Goal: Task Accomplishment & Management: Manage account settings

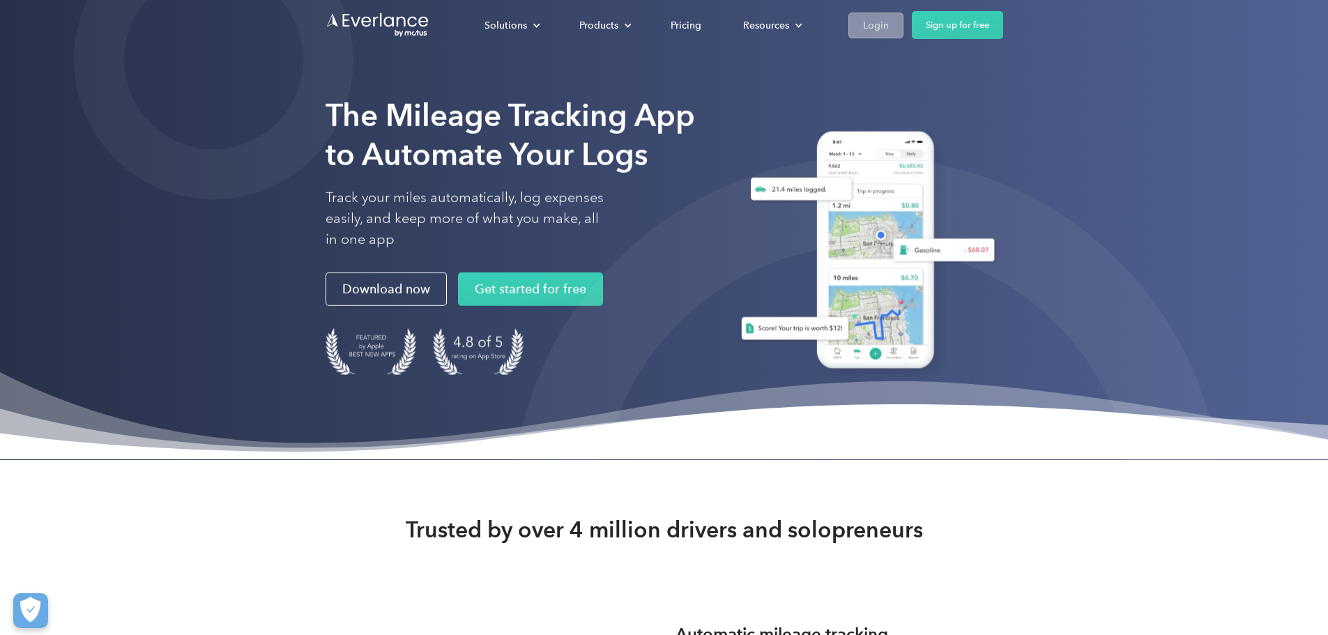
click at [889, 27] on div "Login" at bounding box center [876, 25] width 26 height 17
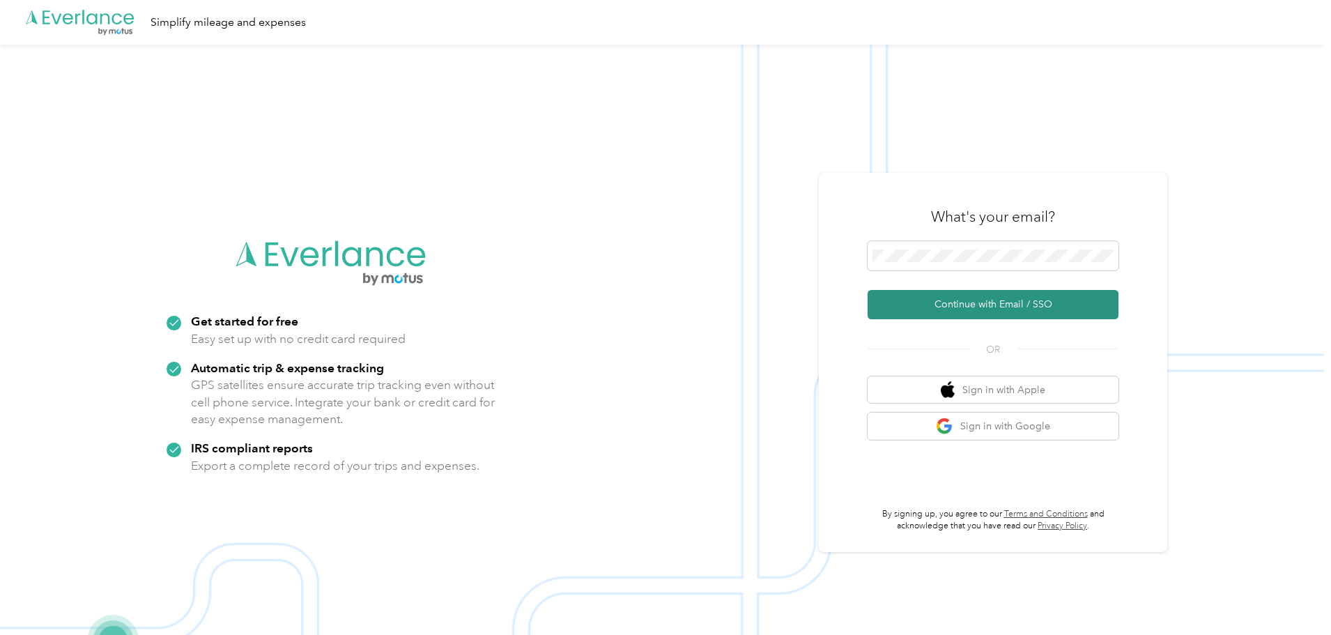
click at [969, 302] on button "Continue with Email / SSO" at bounding box center [993, 304] width 251 height 29
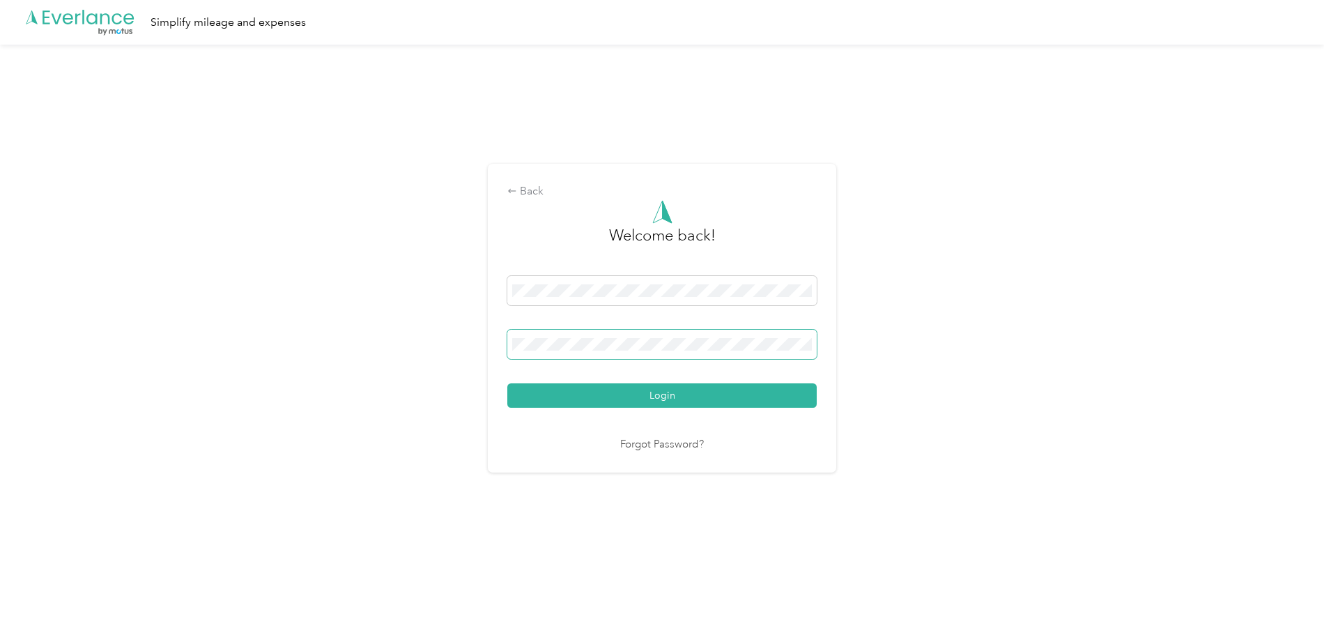
click at [507, 383] on button "Login" at bounding box center [661, 395] width 309 height 24
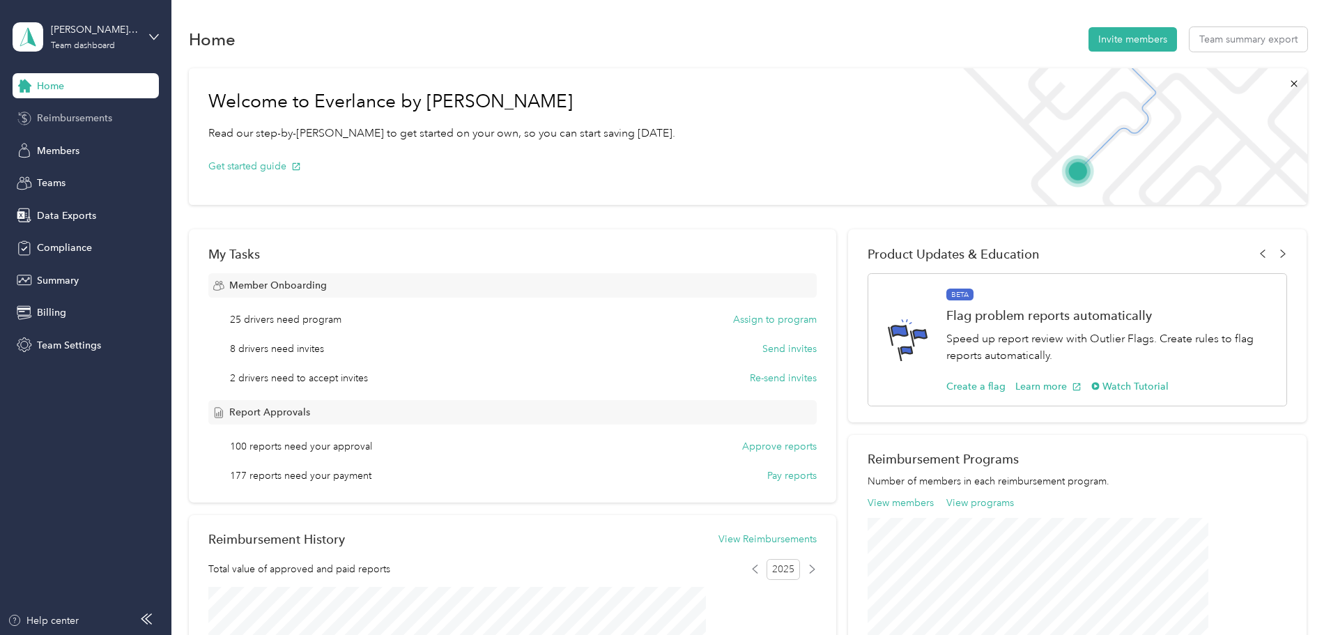
click at [95, 123] on span "Reimbursements" at bounding box center [74, 118] width 75 height 15
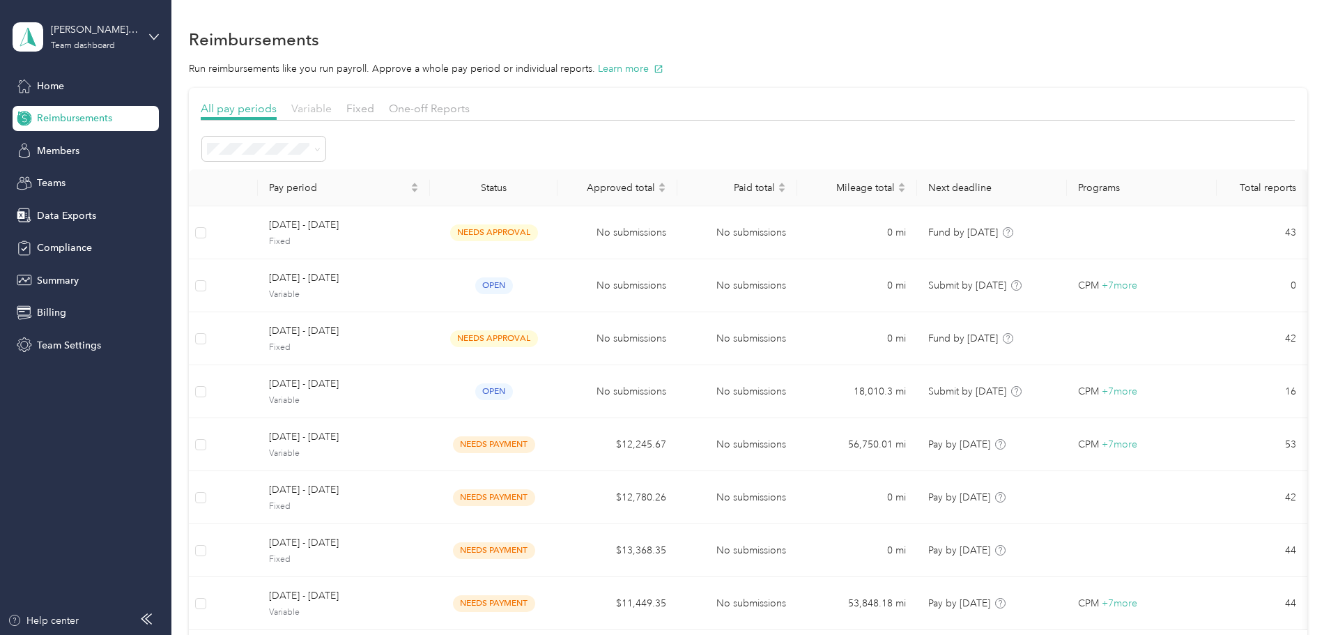
click at [332, 106] on span "Variable" at bounding box center [311, 108] width 40 height 13
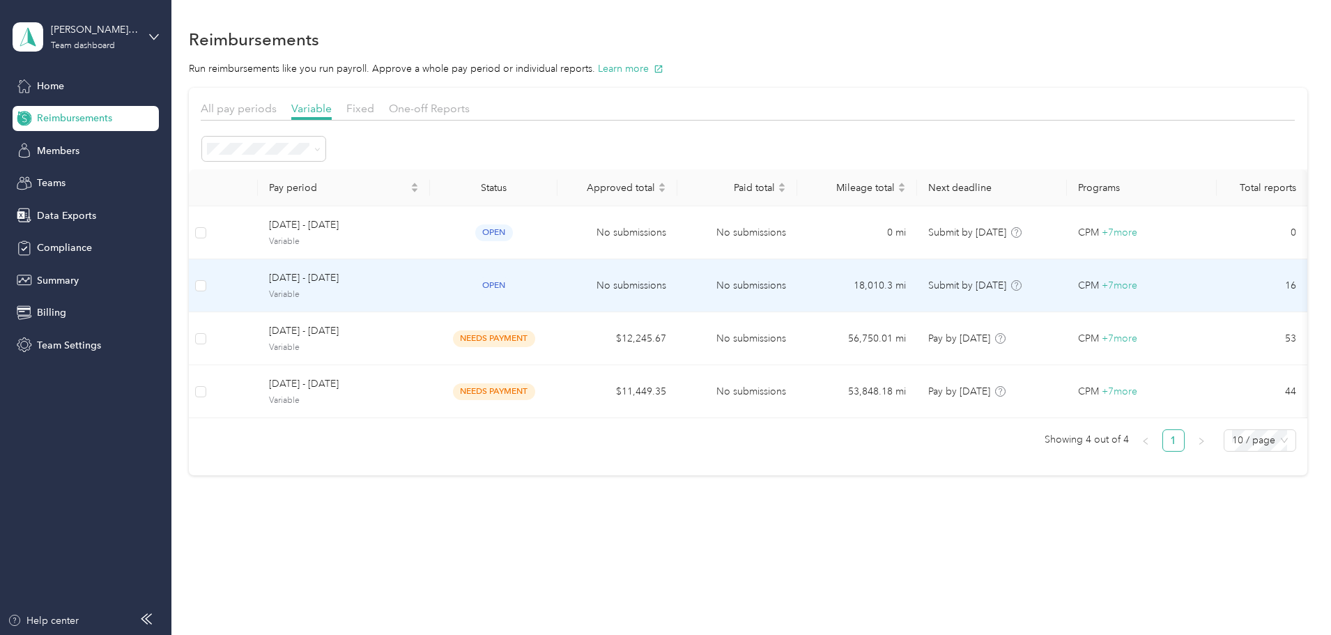
click at [546, 288] on div "open" at bounding box center [493, 285] width 105 height 16
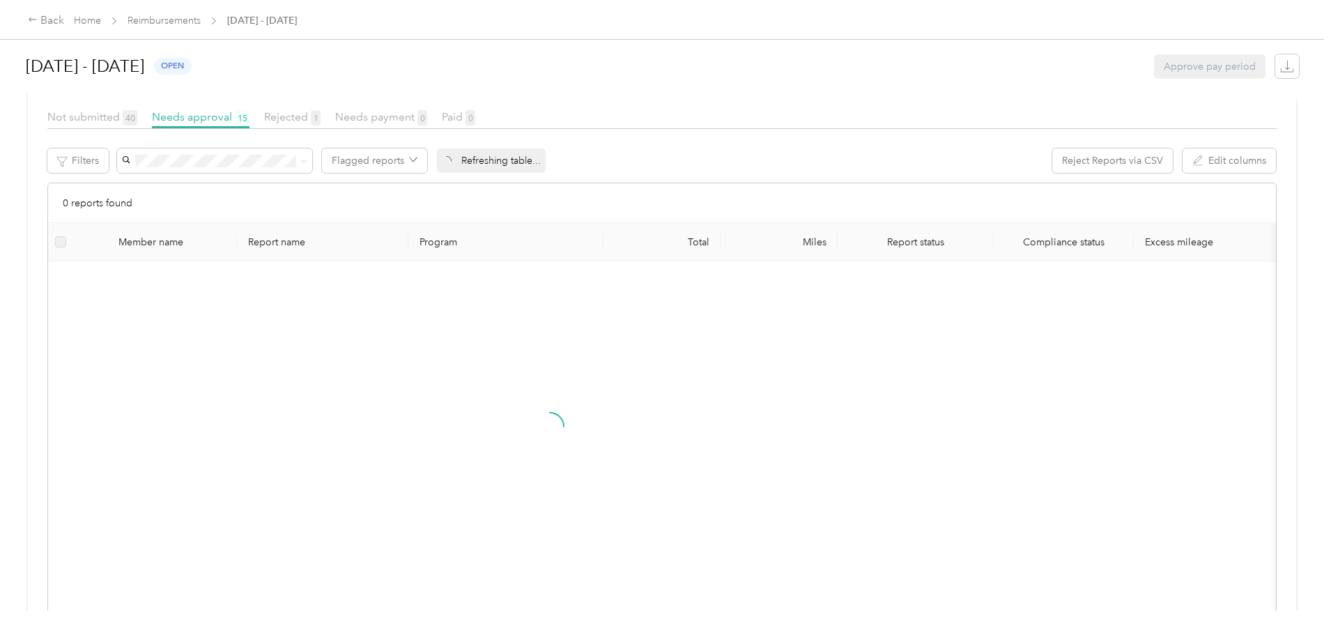
scroll to position [279, 0]
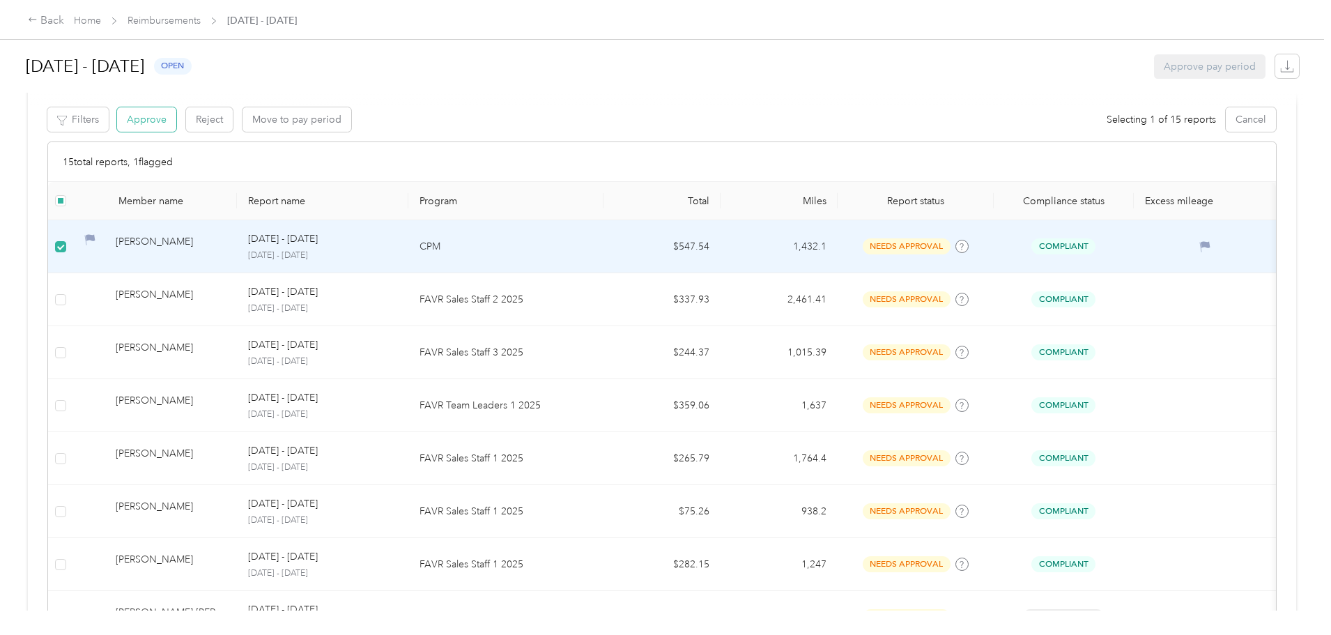
click at [176, 125] on button "Approve" at bounding box center [146, 119] width 59 height 24
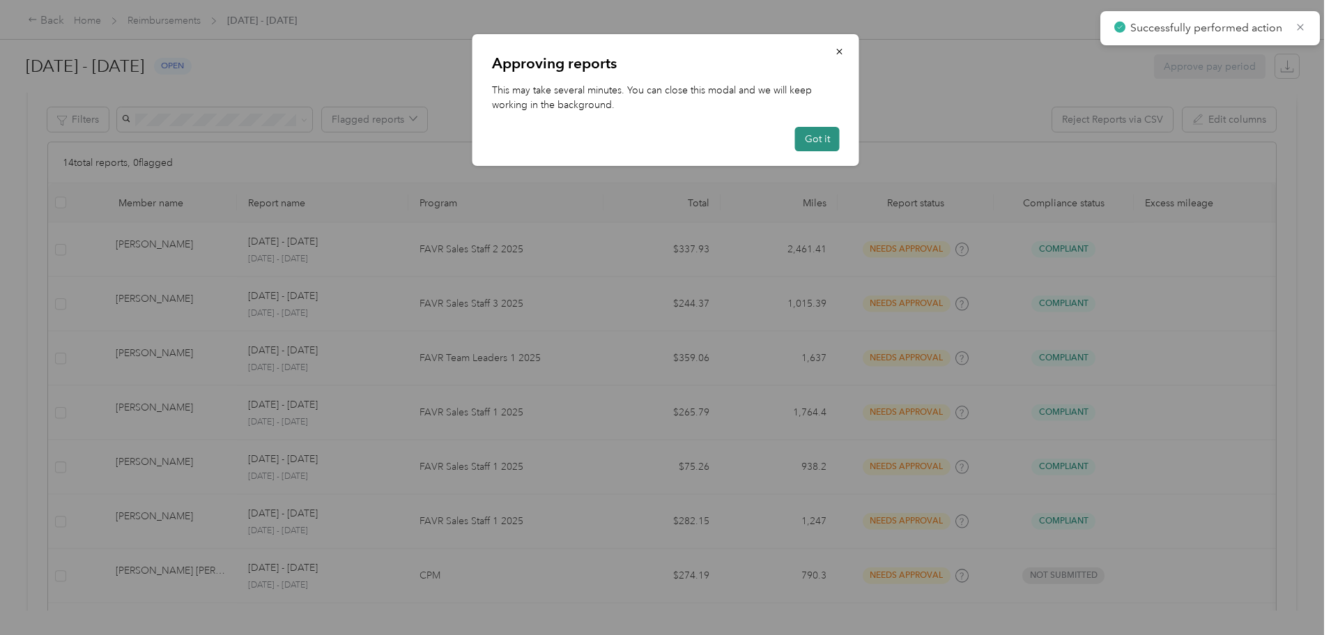
click at [825, 136] on button "Got it" at bounding box center [817, 139] width 45 height 24
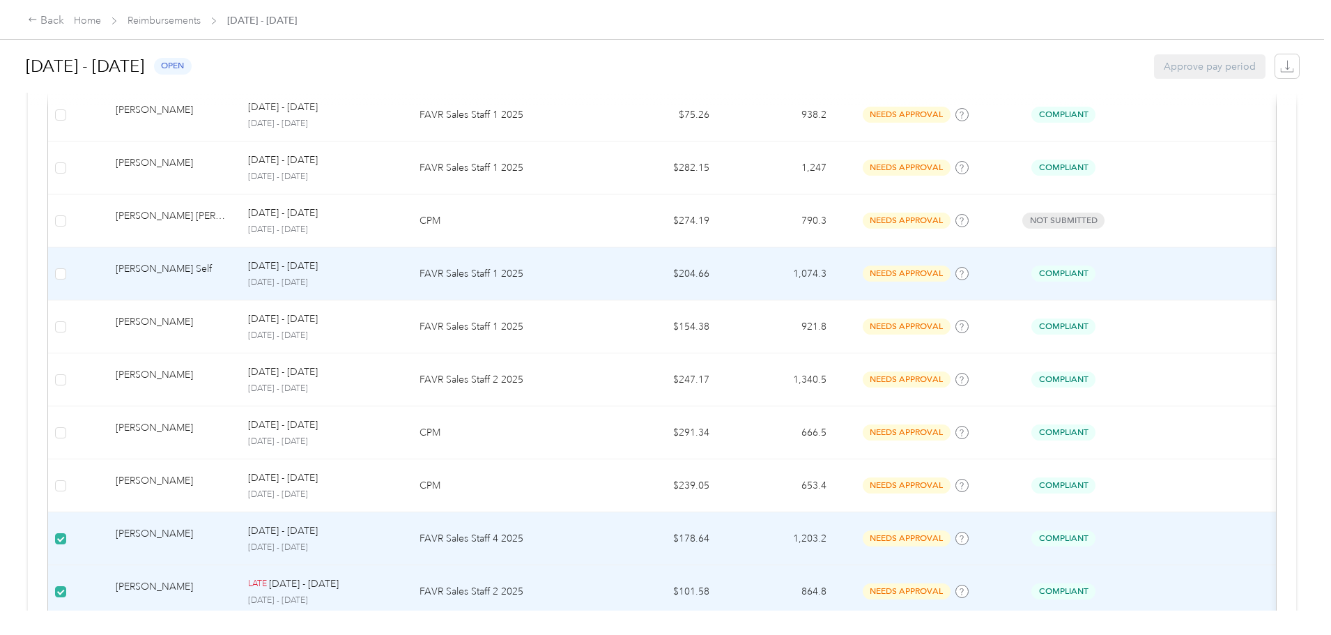
scroll to position [646, 0]
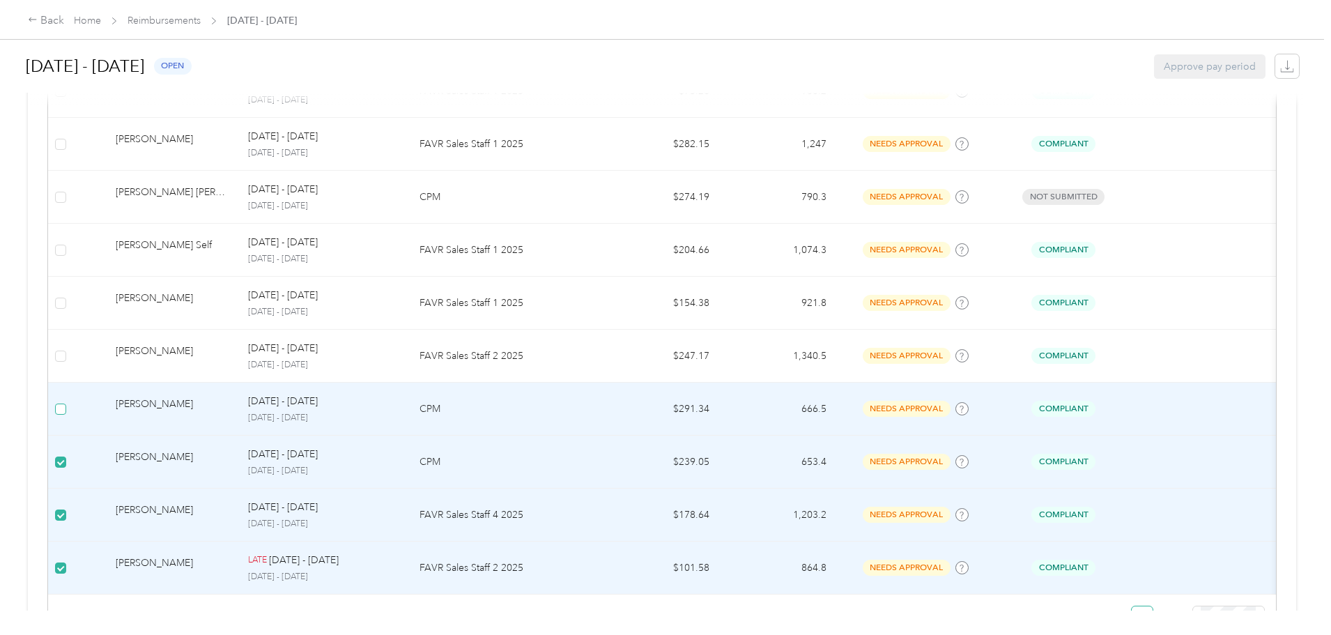
click at [66, 415] on label at bounding box center [60, 408] width 11 height 15
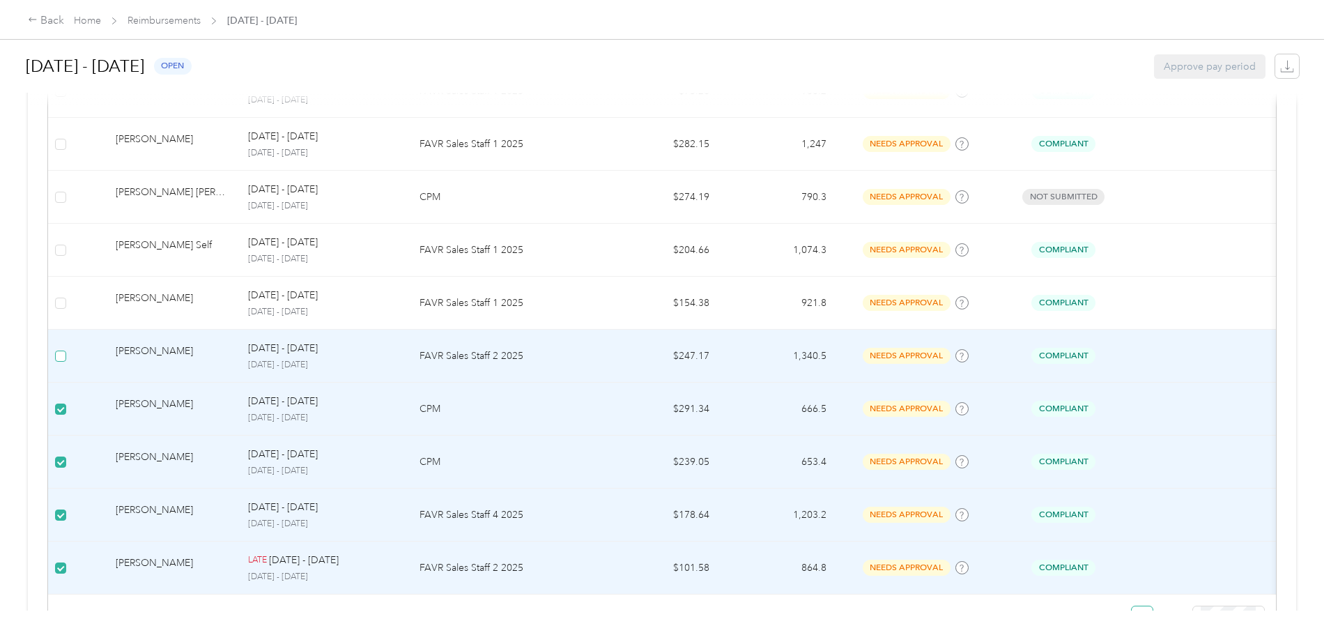
click at [66, 362] on label at bounding box center [60, 355] width 11 height 15
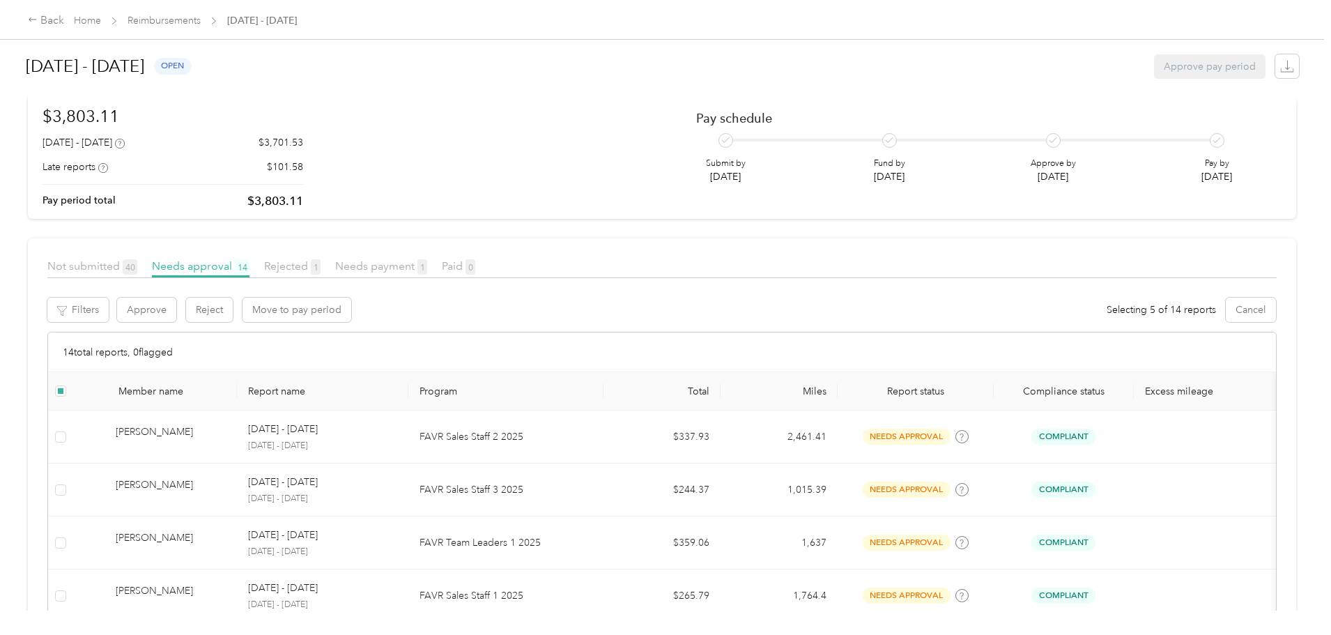
scroll to position [0, 0]
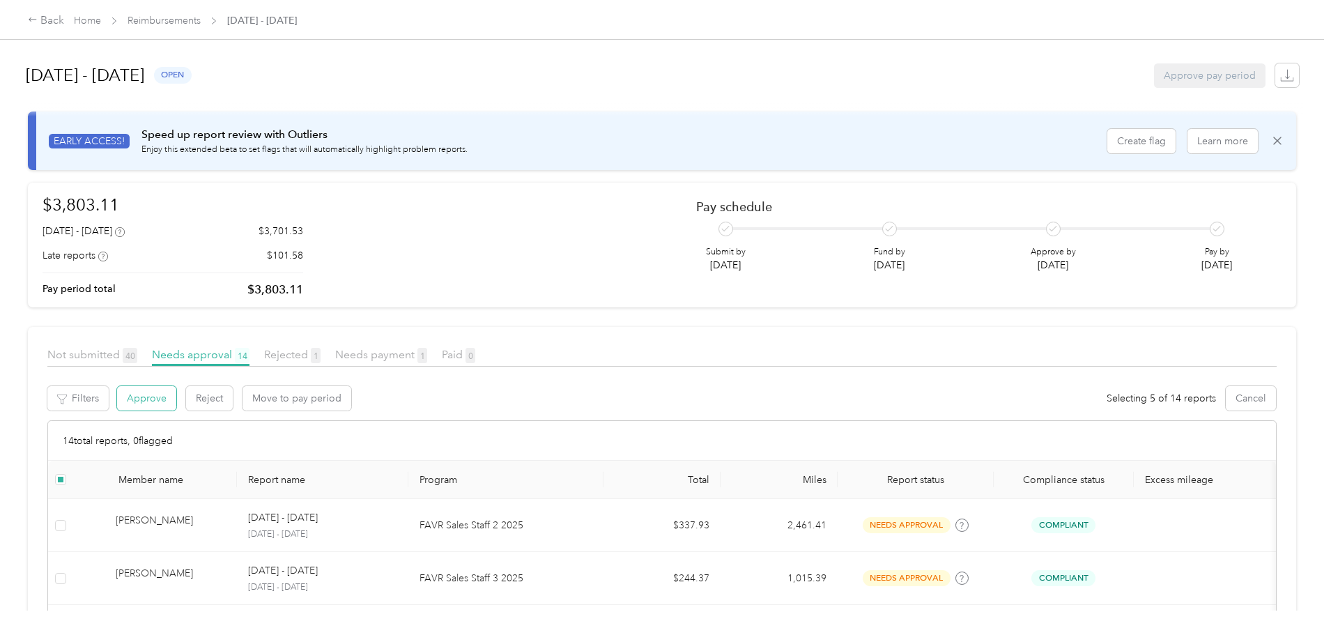
click at [176, 399] on button "Approve" at bounding box center [146, 398] width 59 height 24
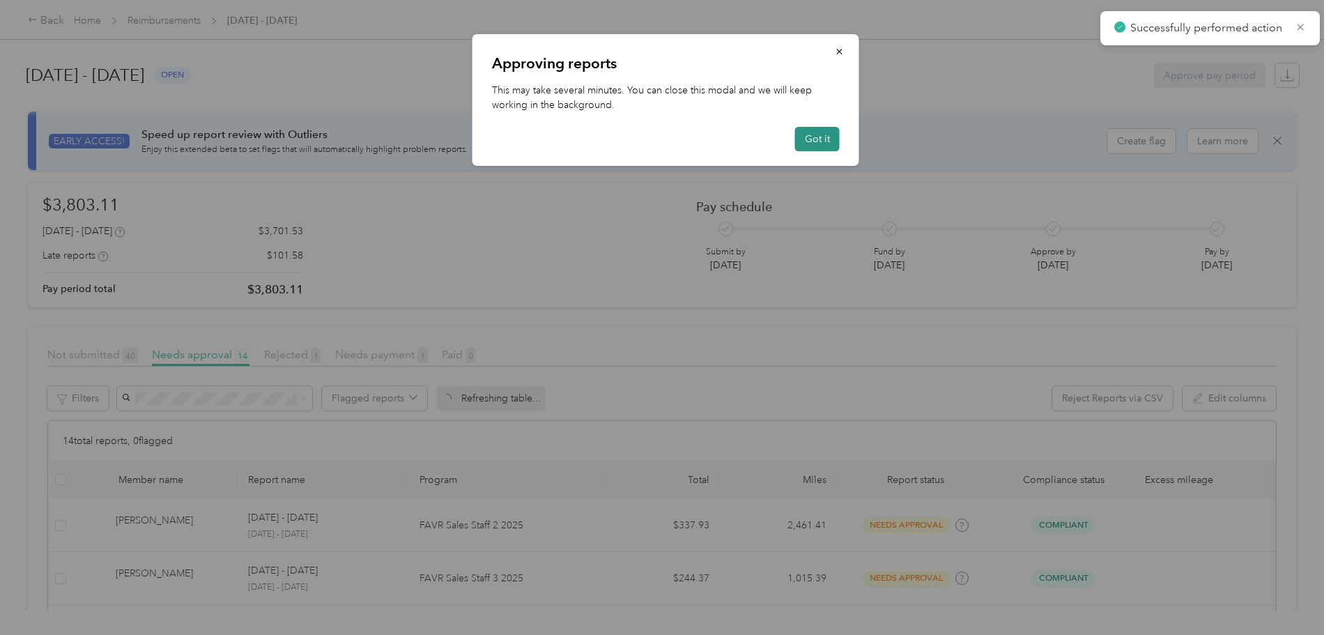
click at [815, 136] on button "Got it" at bounding box center [817, 139] width 45 height 24
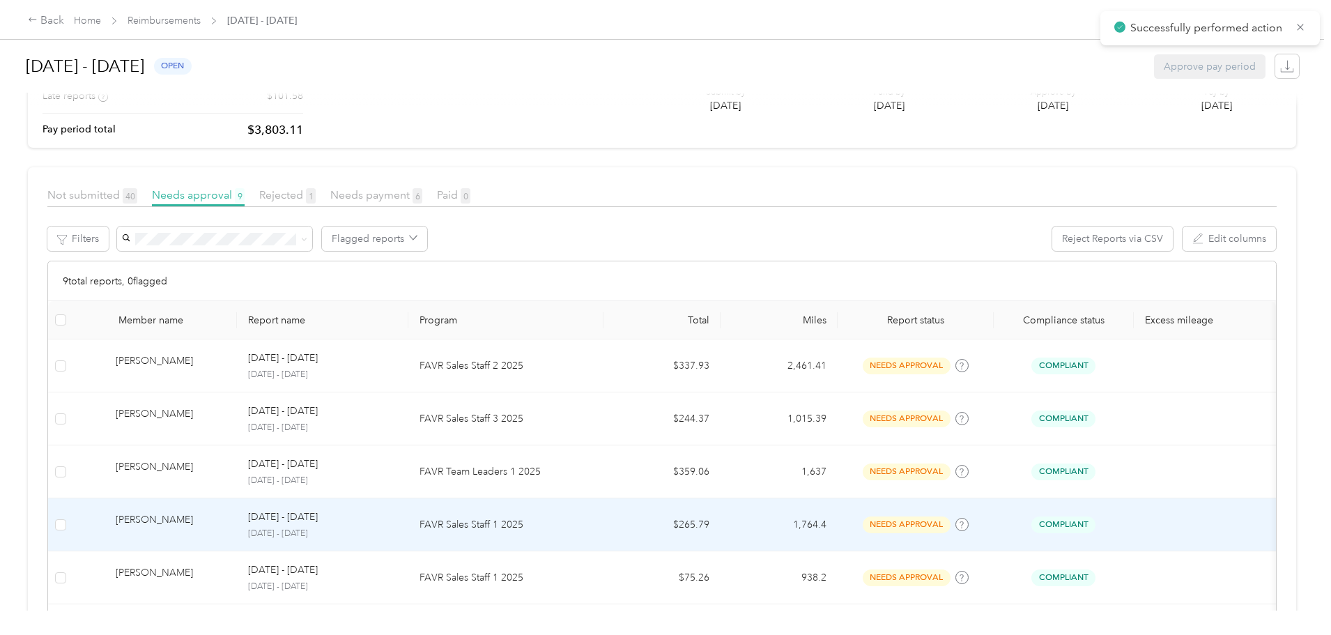
scroll to position [279, 0]
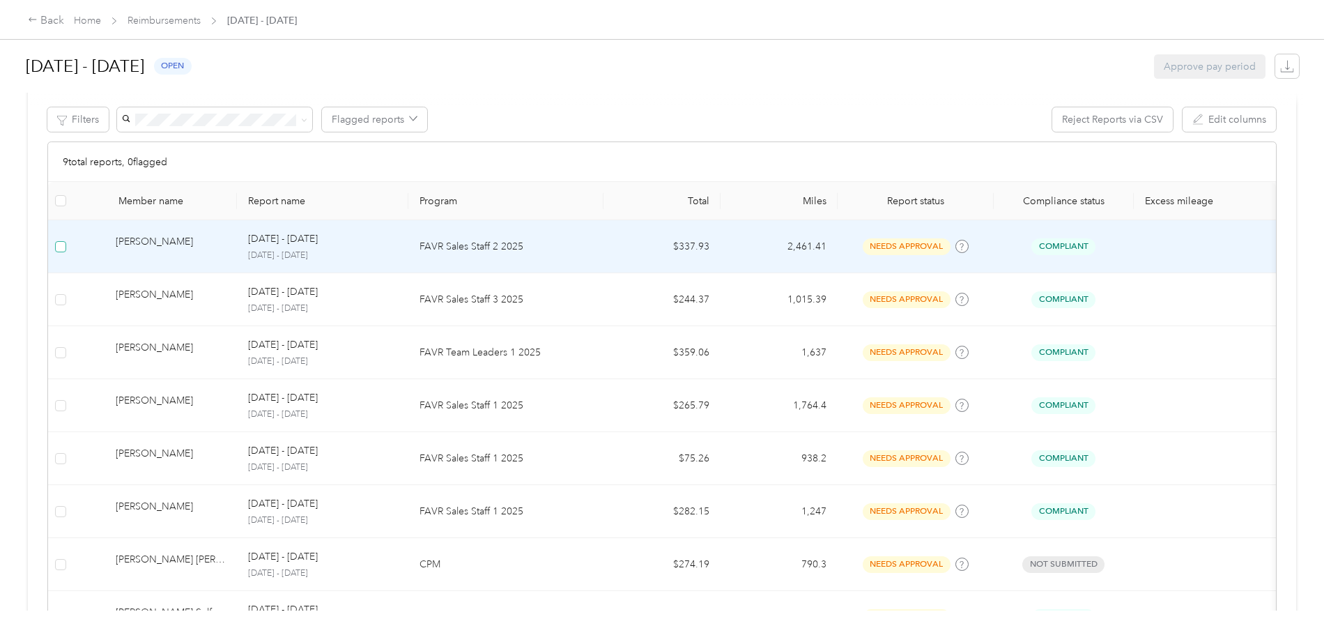
click at [66, 253] on label at bounding box center [60, 246] width 11 height 15
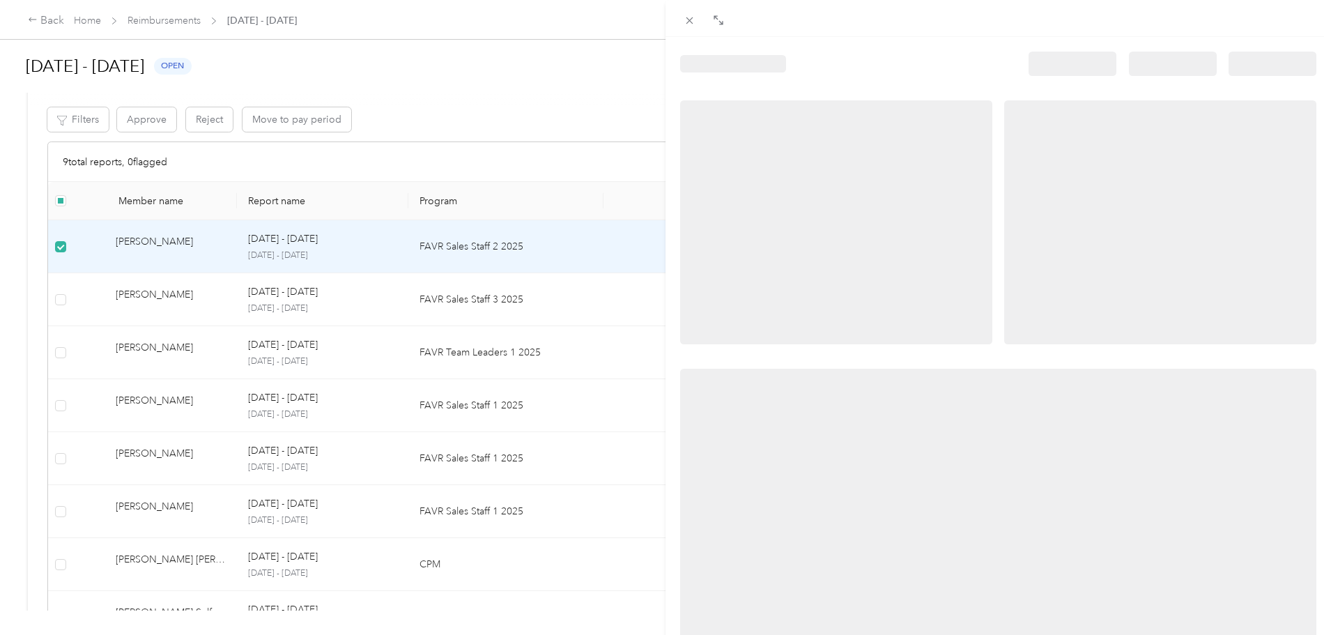
click at [169, 302] on div at bounding box center [665, 317] width 1331 height 635
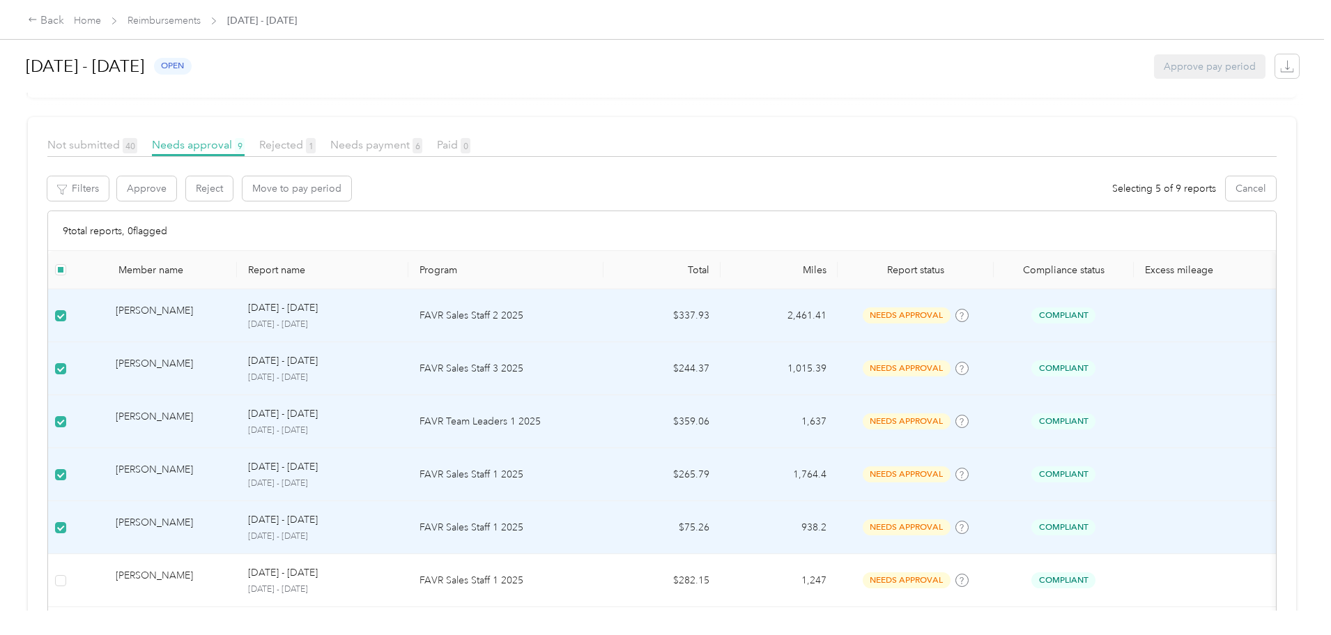
scroll to position [139, 0]
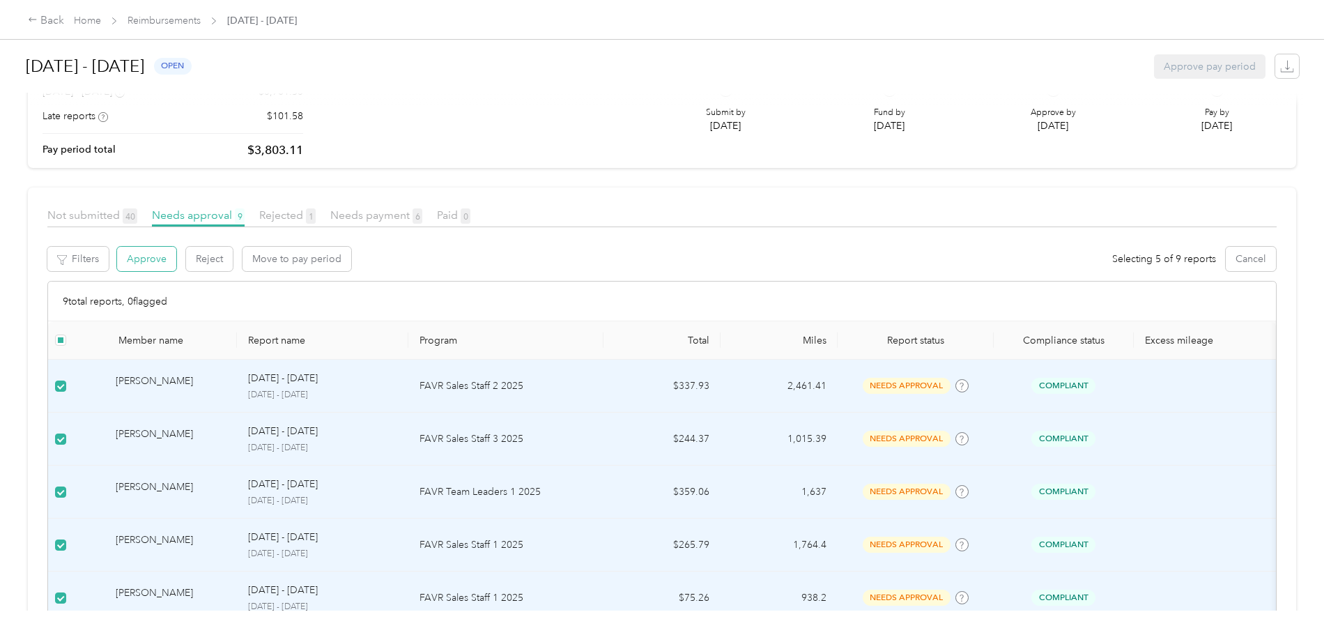
click at [176, 256] on button "Approve" at bounding box center [146, 259] width 59 height 24
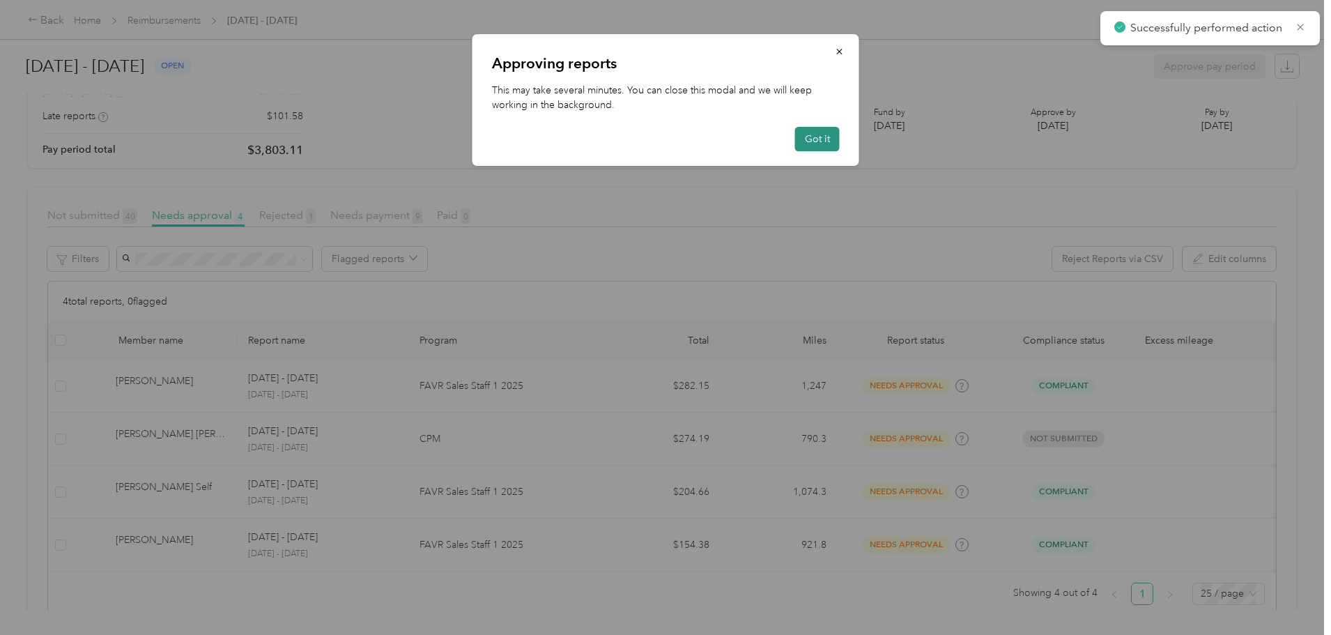
click at [805, 137] on button "Got it" at bounding box center [817, 139] width 45 height 24
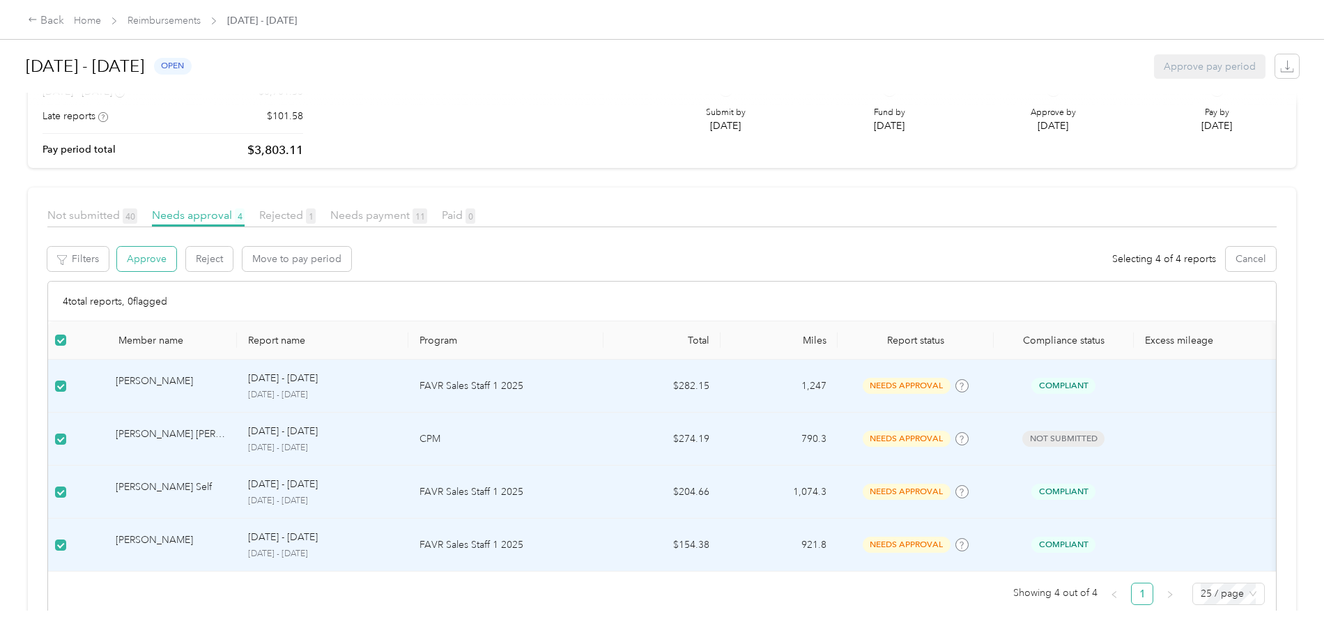
click at [176, 263] on button "Approve" at bounding box center [146, 259] width 59 height 24
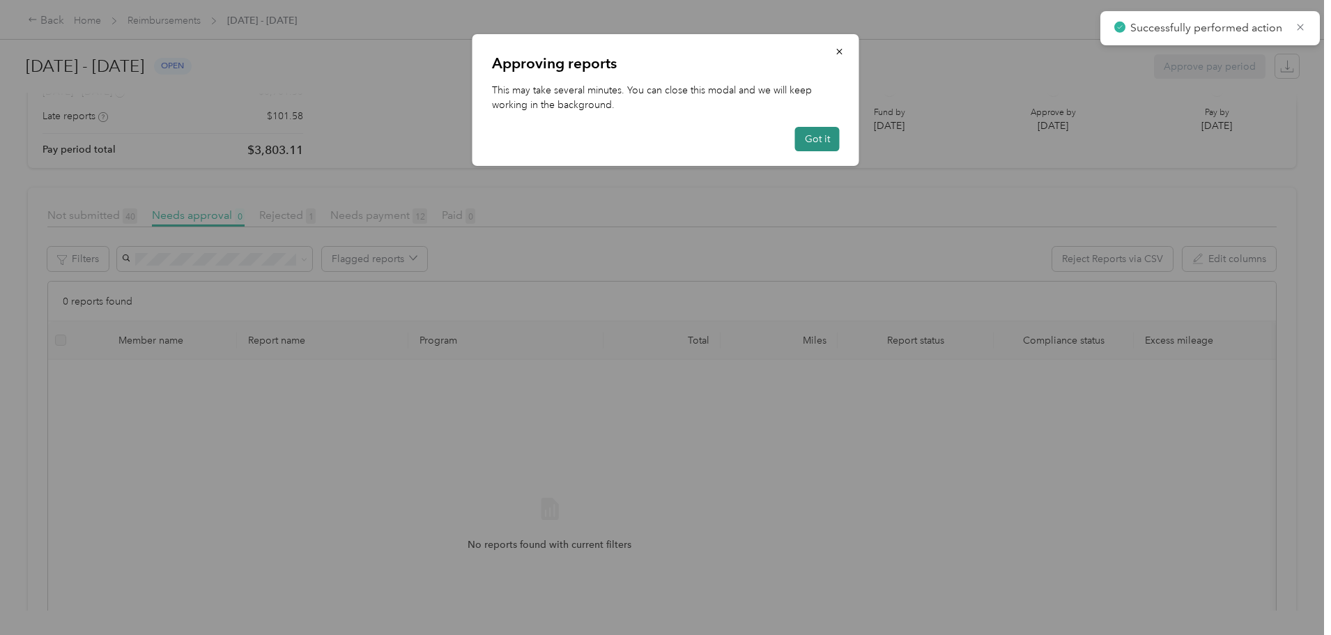
click at [799, 141] on button "Got it" at bounding box center [817, 139] width 45 height 24
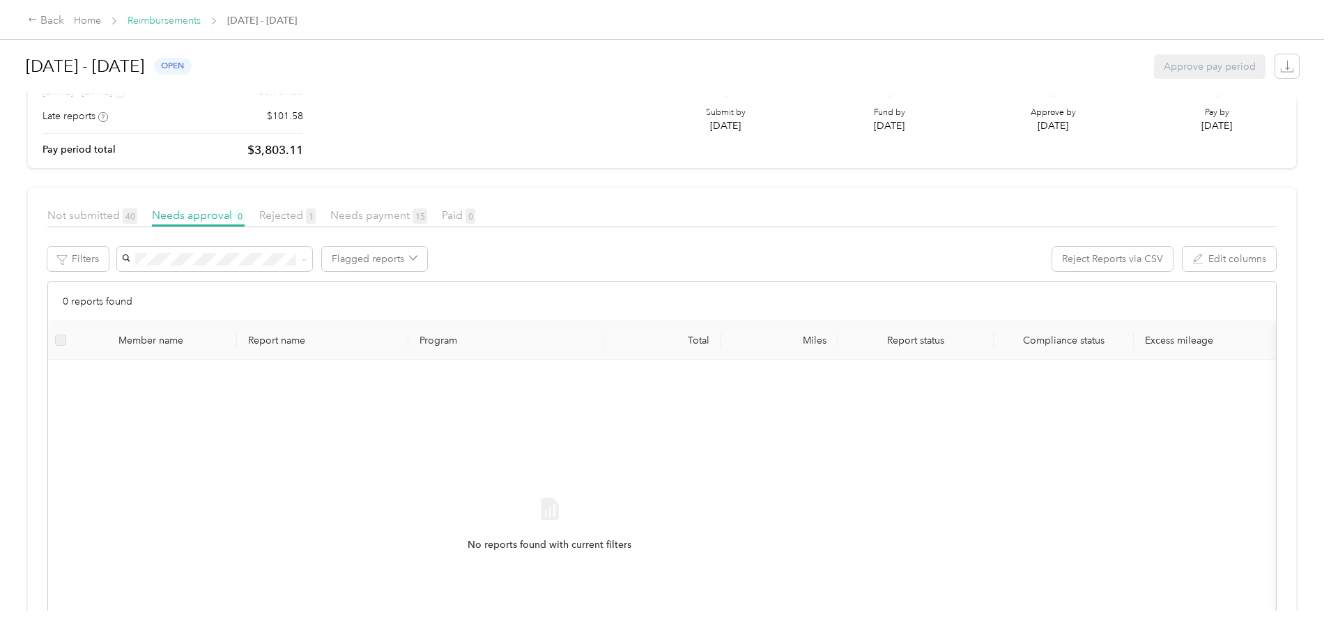
click at [201, 18] on link "Reimbursements" at bounding box center [164, 21] width 73 height 12
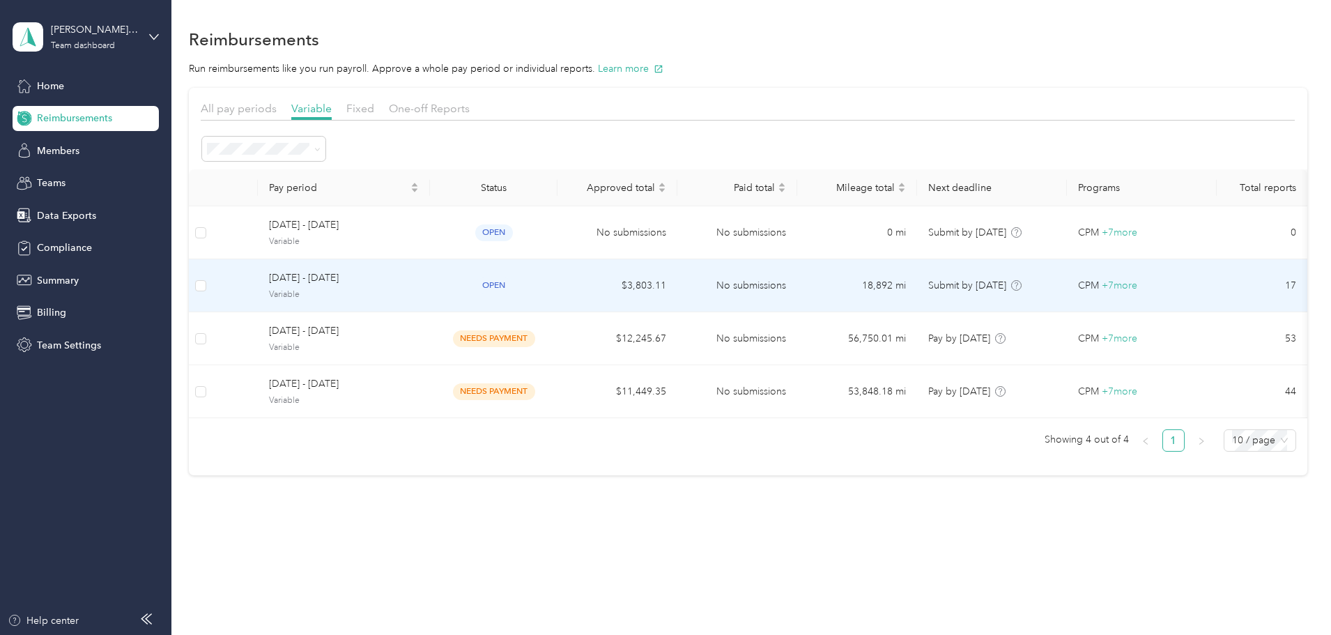
click at [558, 277] on td "open" at bounding box center [494, 285] width 128 height 53
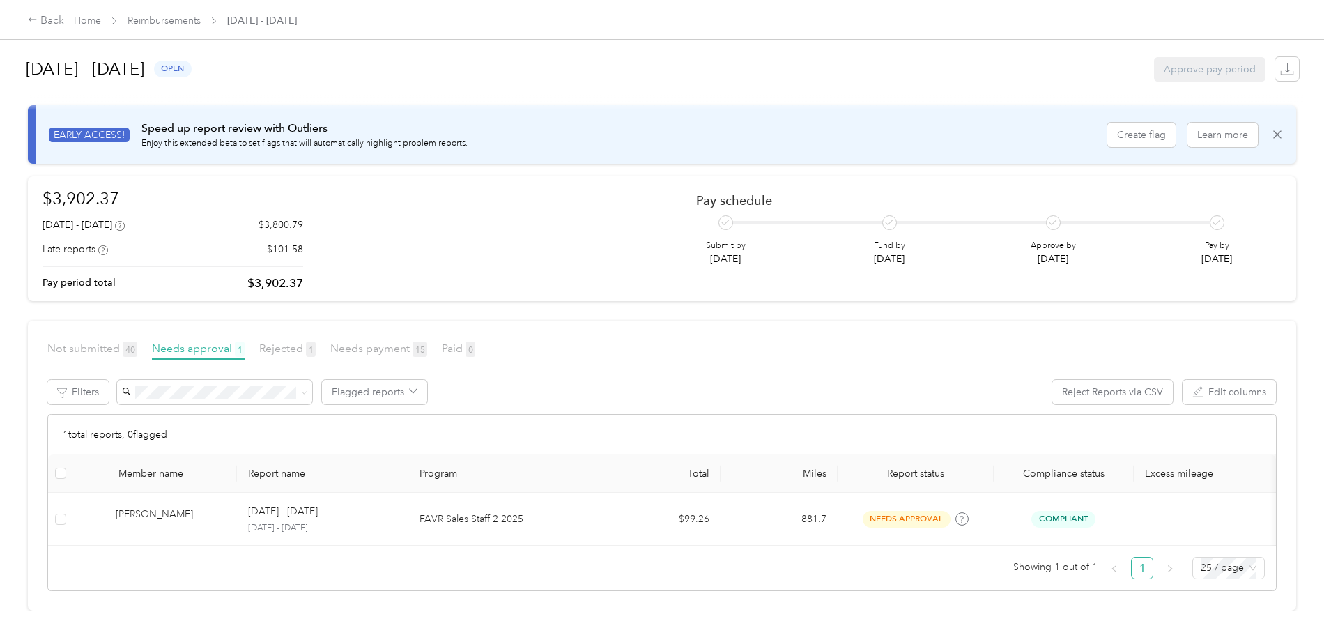
scroll to position [27, 0]
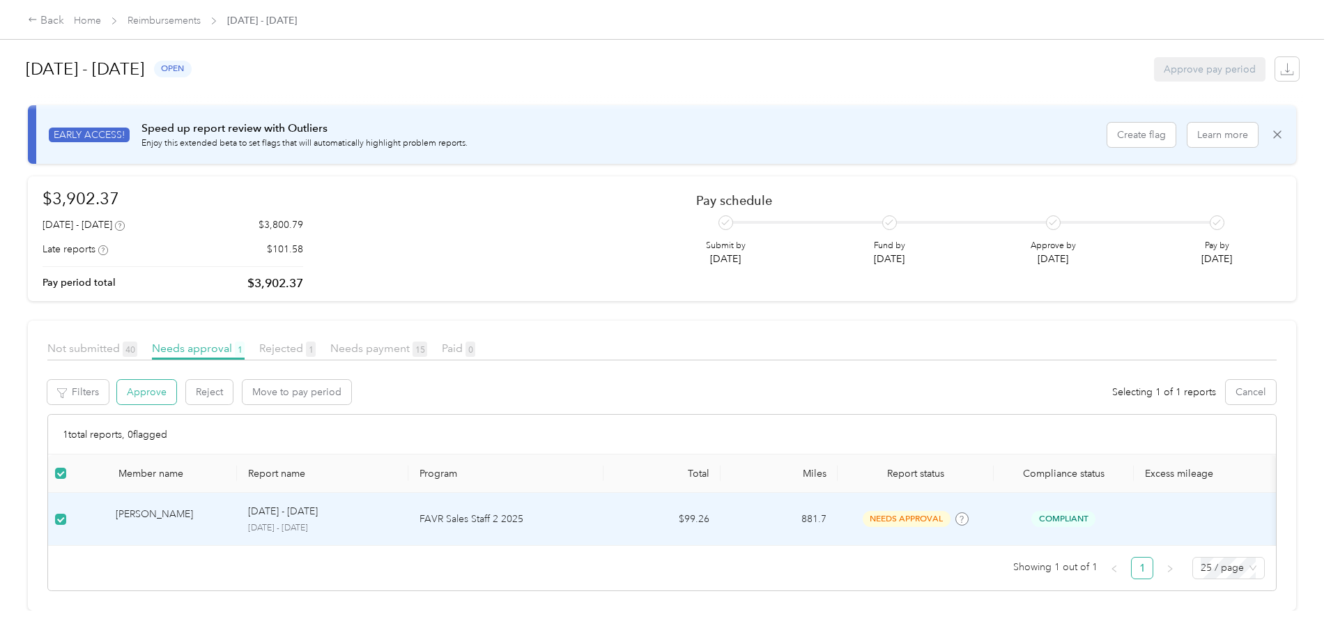
click at [176, 380] on button "Approve" at bounding box center [146, 392] width 59 height 24
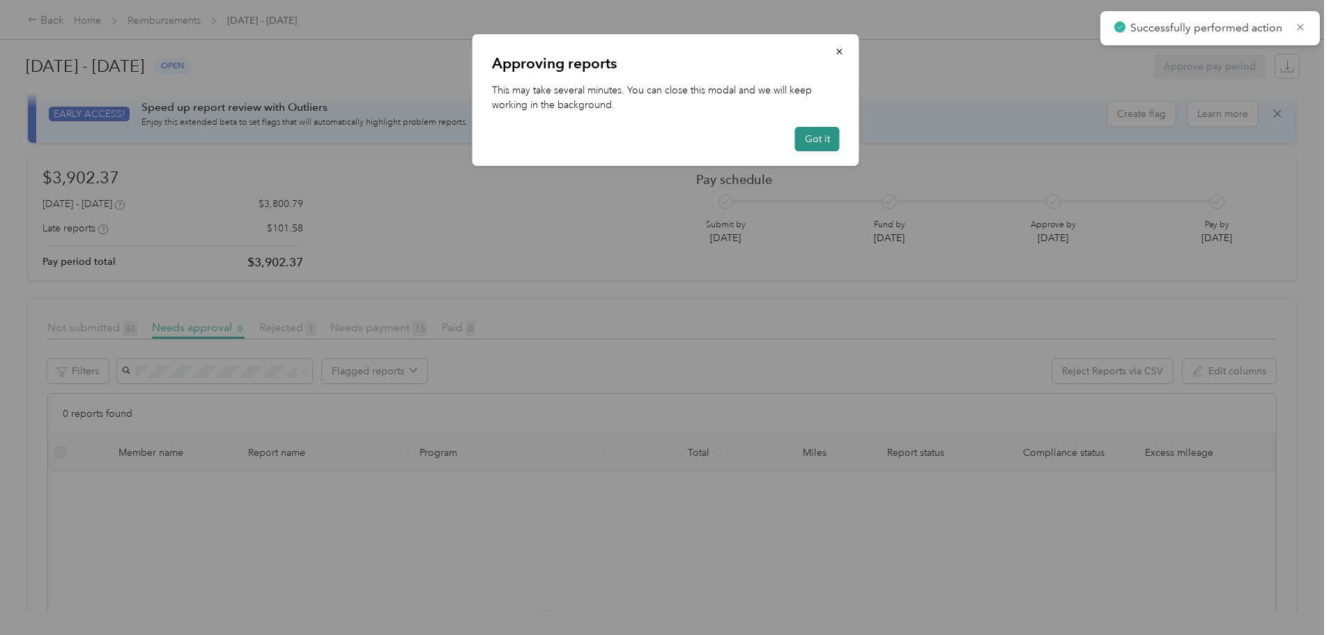
click at [813, 131] on button "Got it" at bounding box center [817, 139] width 45 height 24
